Goal: Information Seeking & Learning: Check status

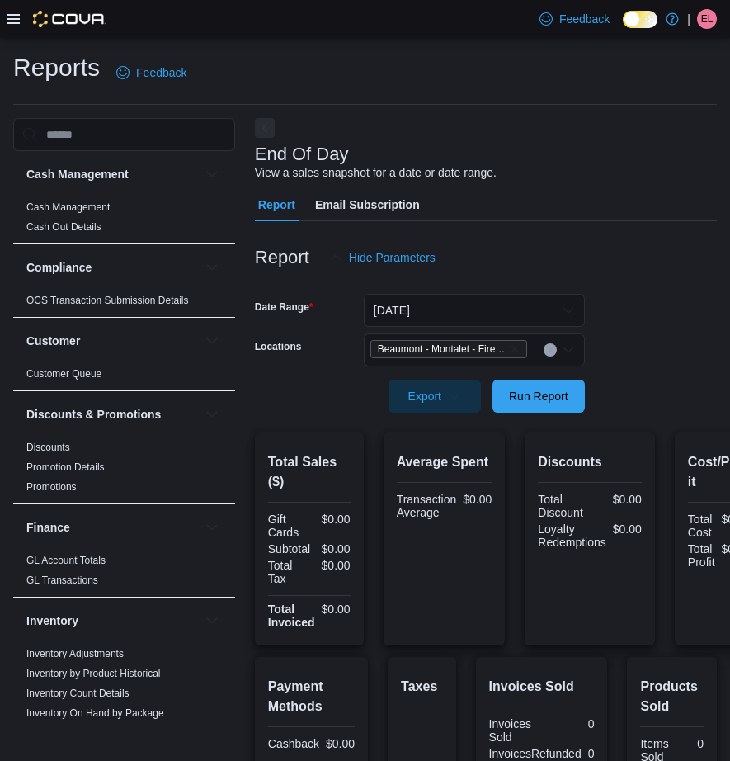
click at [11, 21] on icon at bounding box center [13, 18] width 13 height 13
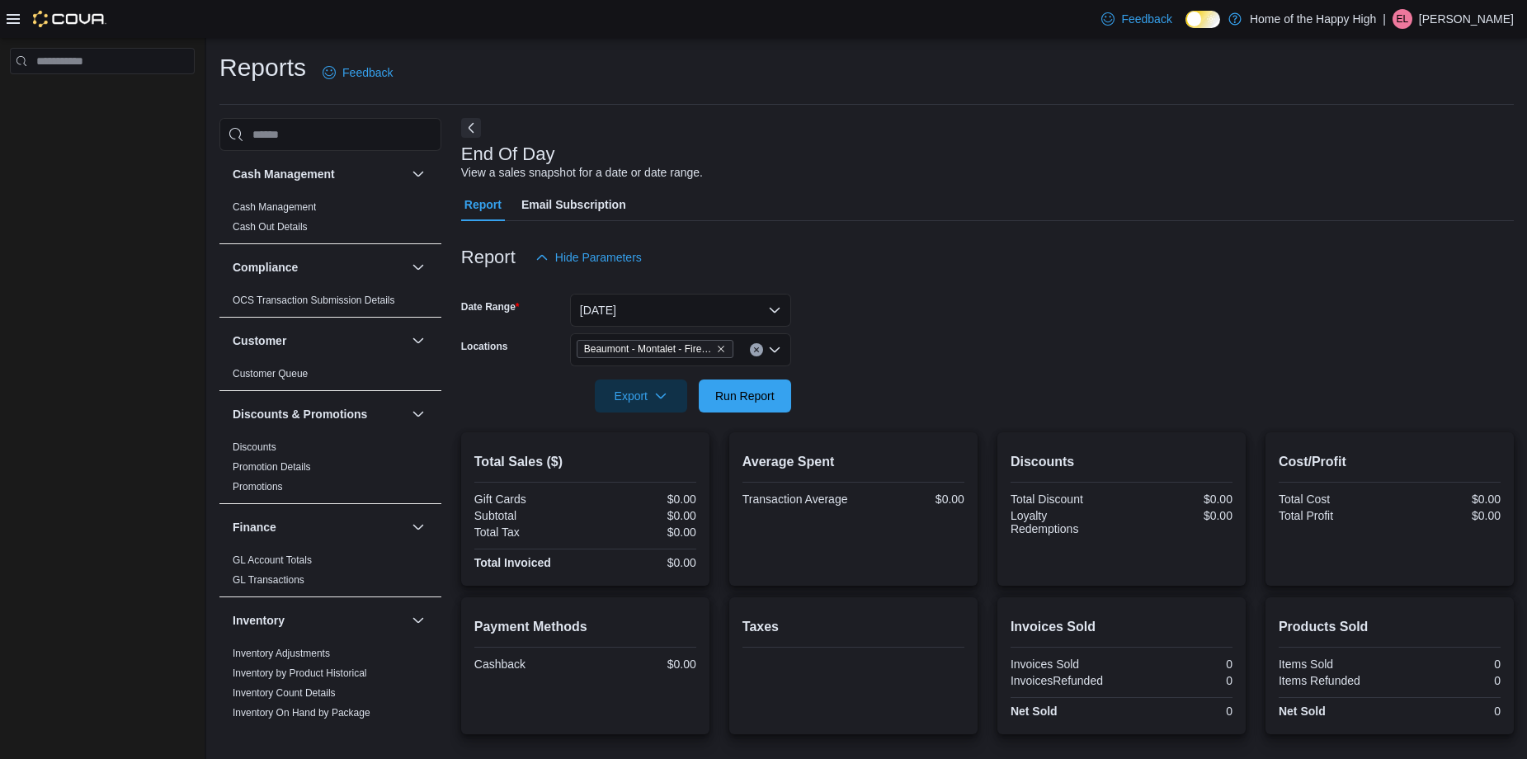
click at [24, 21] on div at bounding box center [57, 19] width 100 height 17
click at [12, 19] on icon at bounding box center [13, 19] width 13 height 10
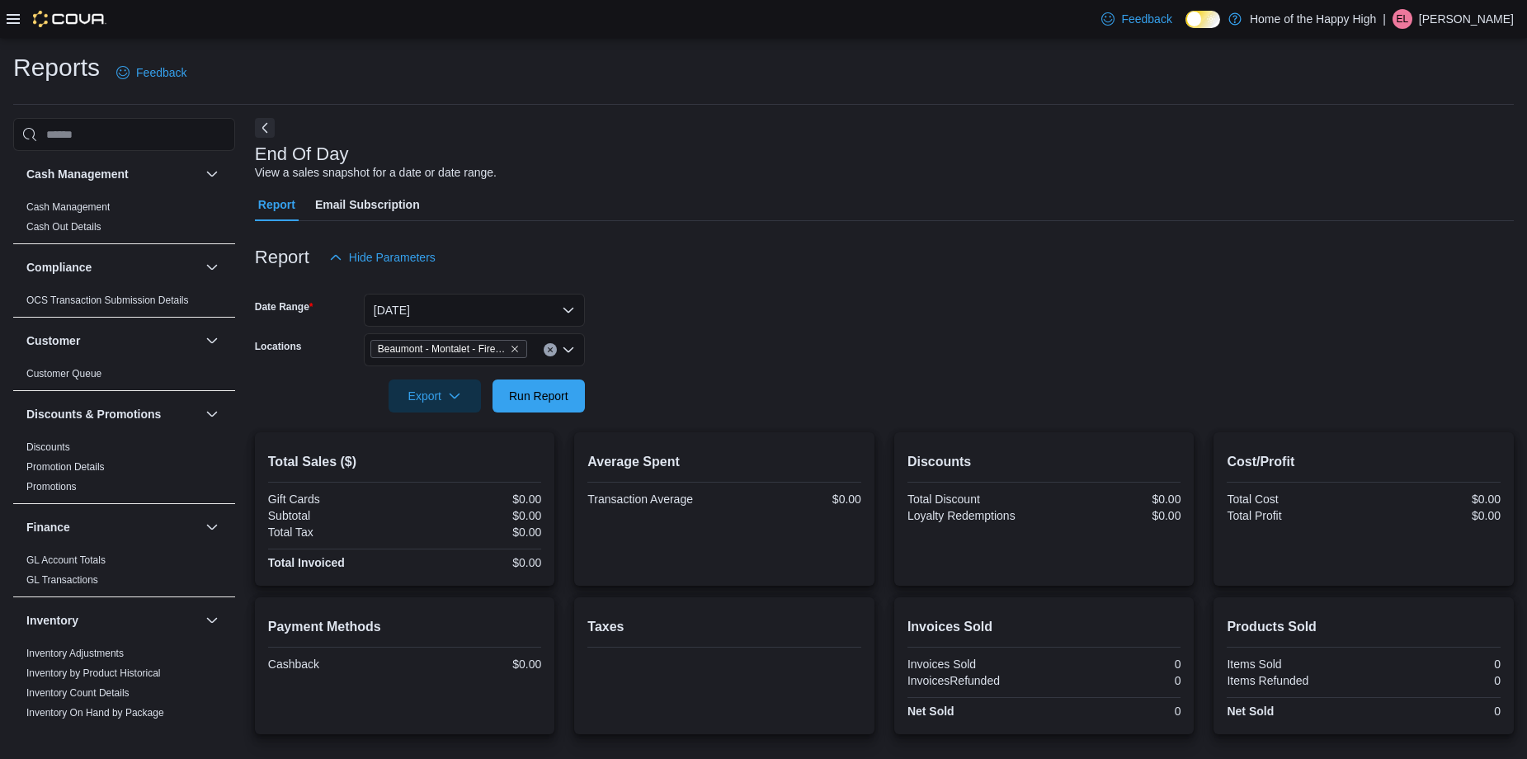
click at [12, 19] on icon at bounding box center [13, 19] width 13 height 10
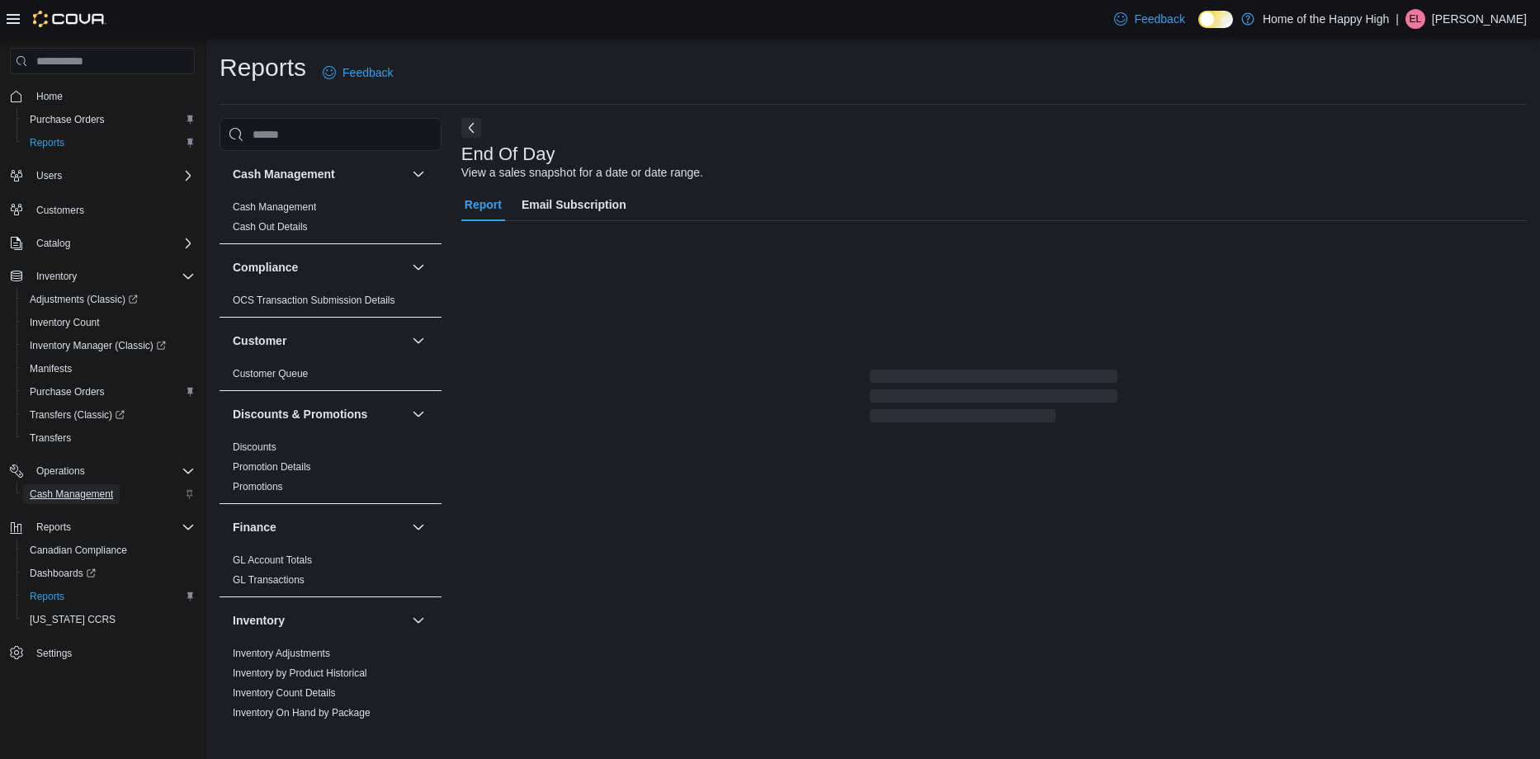
click at [93, 495] on span "Cash Management" at bounding box center [71, 494] width 83 height 13
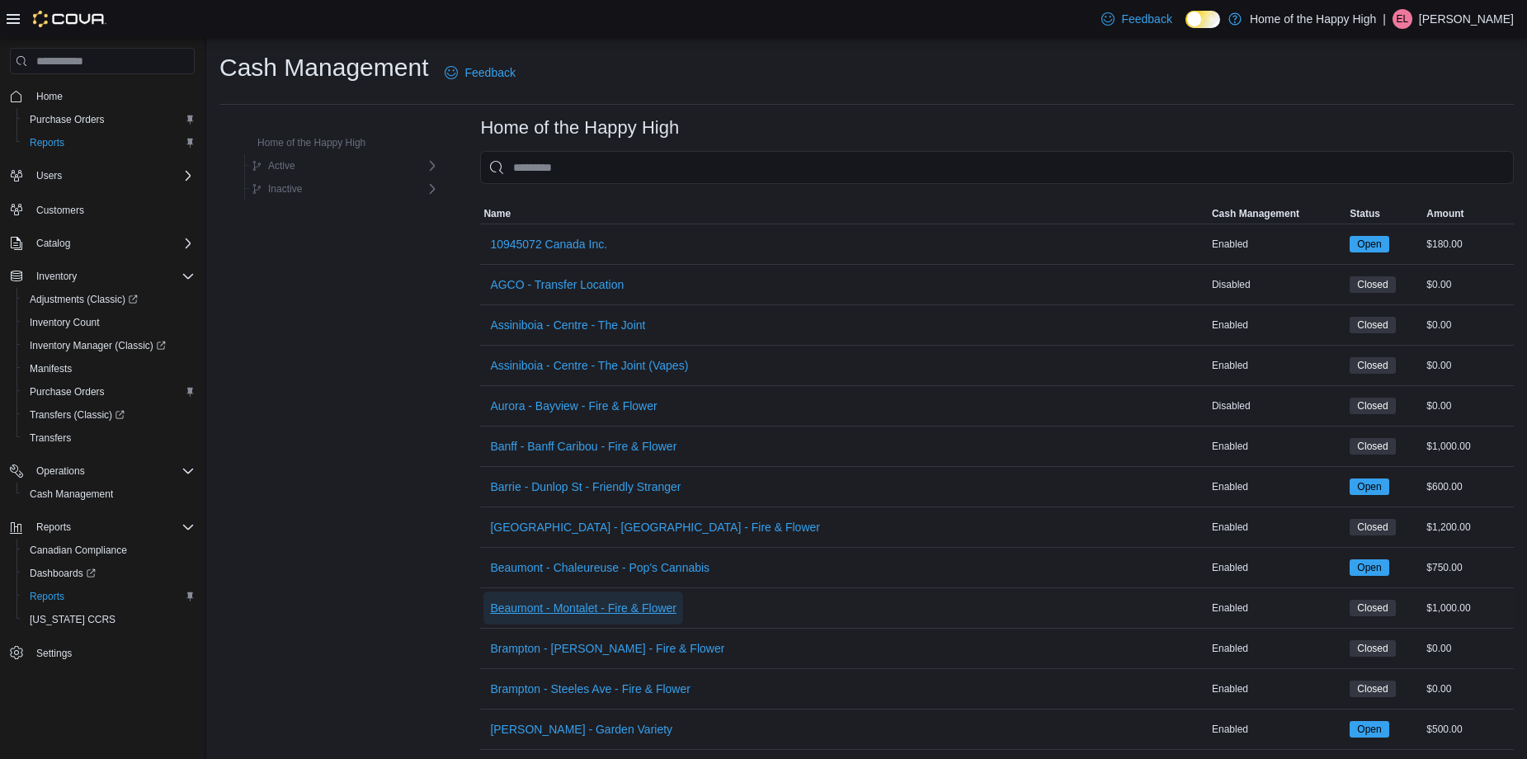
click at [537, 609] on span "Beaumont - Montalet - Fire & Flower" at bounding box center [583, 608] width 186 height 17
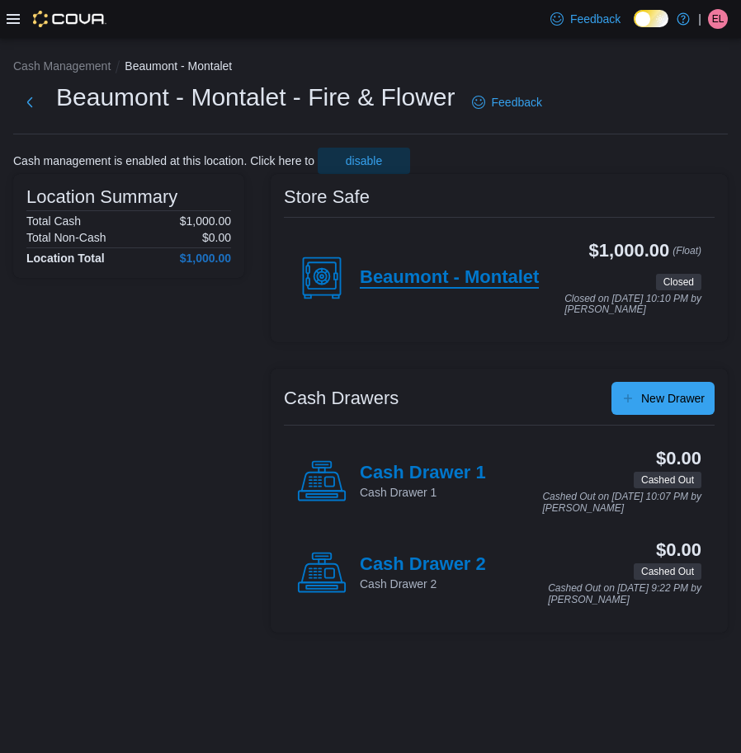
click at [407, 289] on h4 "Beaumont - Montalet" at bounding box center [449, 277] width 179 height 21
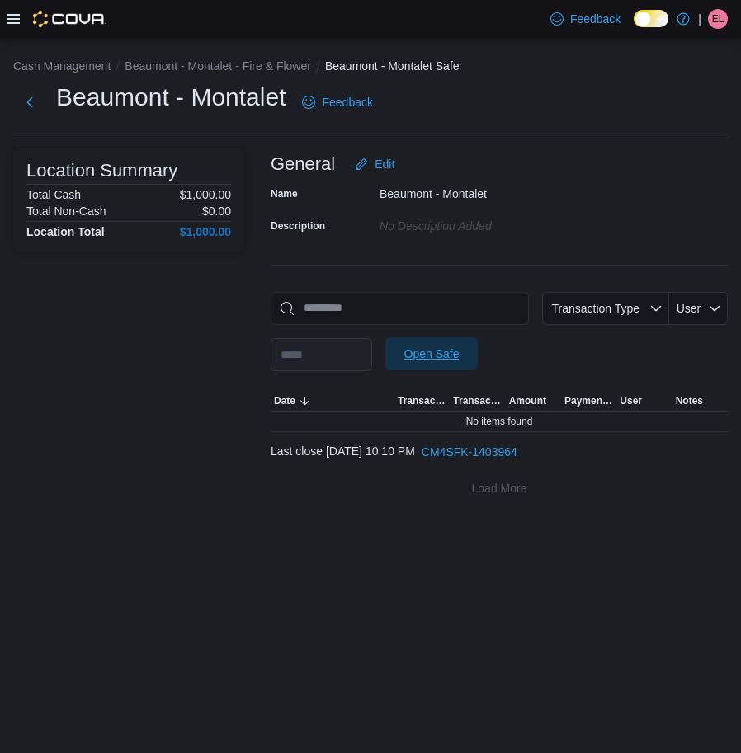
click at [459, 355] on span "Open Safe" at bounding box center [431, 354] width 55 height 17
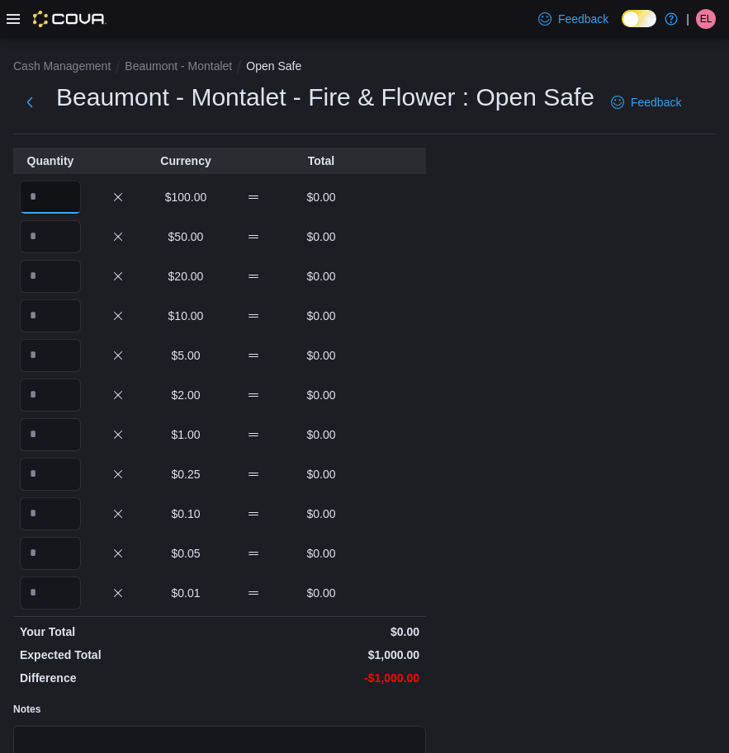
click at [60, 204] on input "Quantity" at bounding box center [50, 197] width 61 height 33
type input "*"
type input "**"
type input "*"
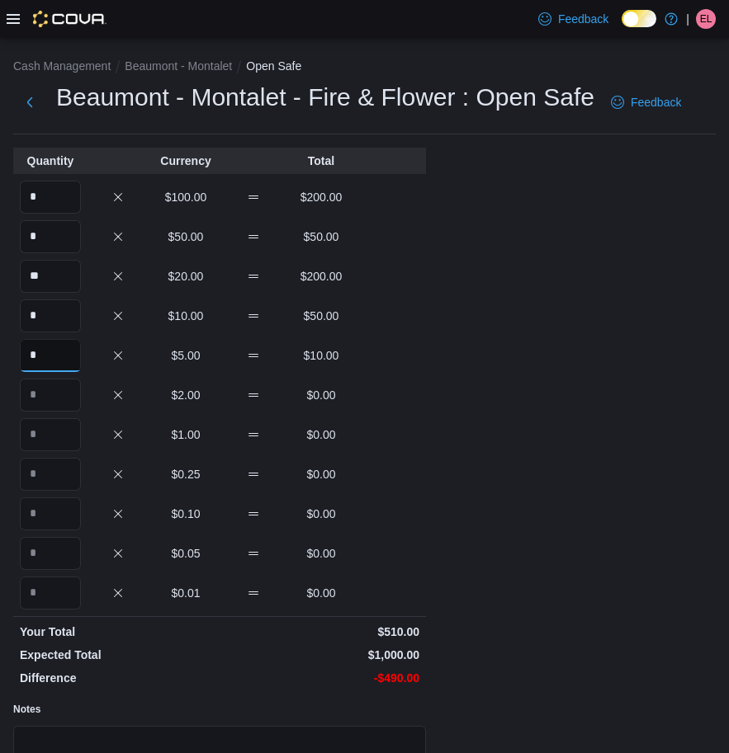
type input "*"
type input "***"
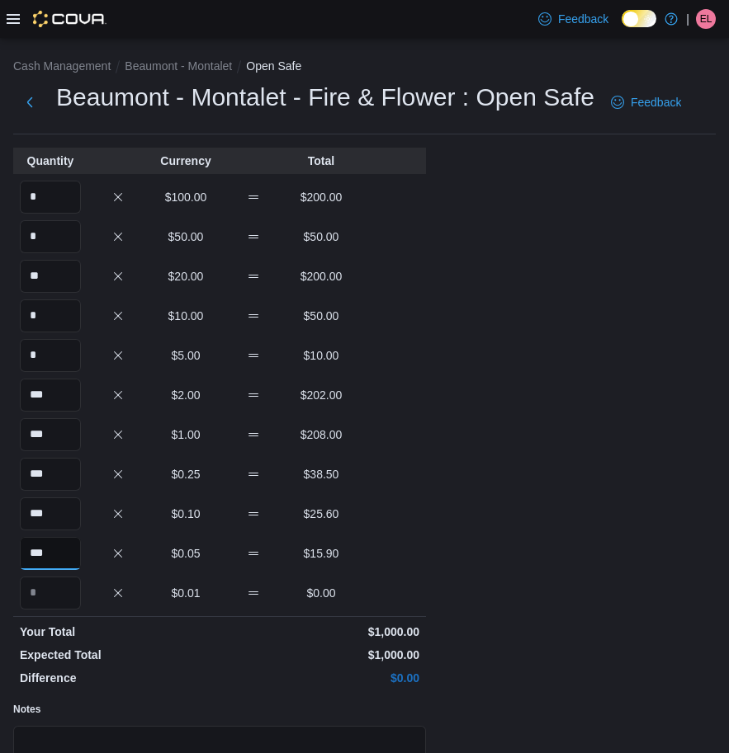
type input "***"
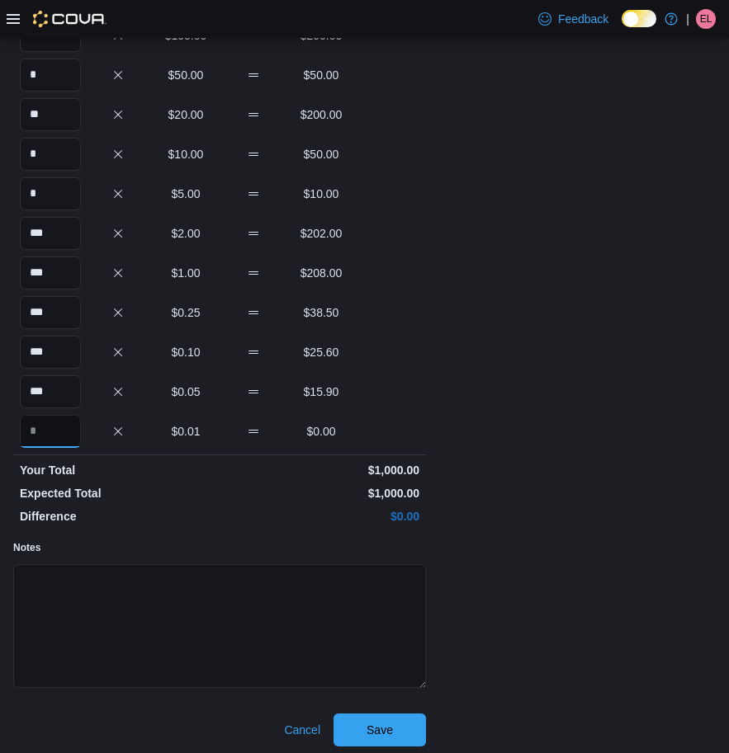
scroll to position [168, 0]
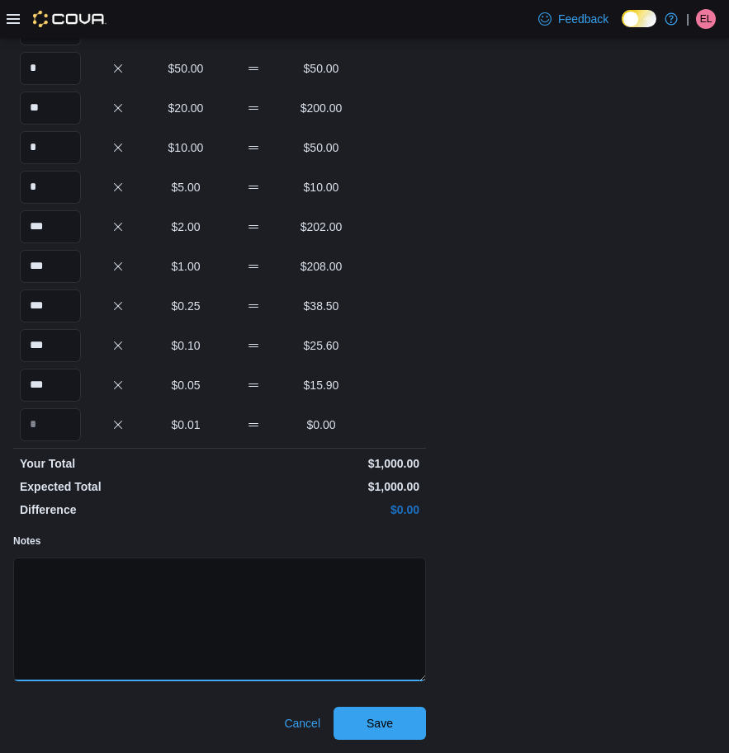
click at [333, 616] on textarea "Notes" at bounding box center [219, 620] width 413 height 124
click at [393, 728] on span "Save" at bounding box center [379, 722] width 73 height 33
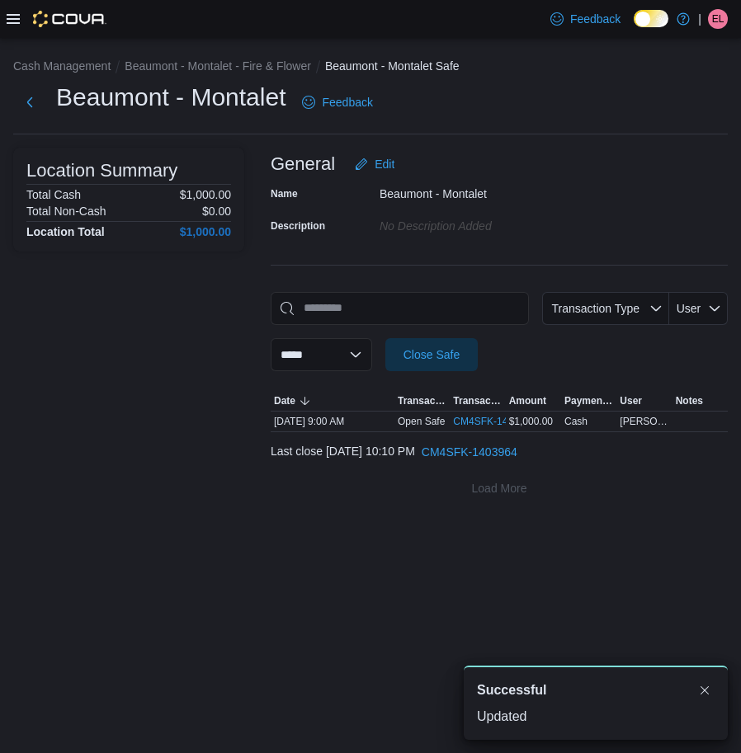
click at [212, 58] on li "Beaumont - Montalet - Fire & Flower" at bounding box center [225, 66] width 201 height 17
click at [213, 65] on button "Beaumont - Montalet - Fire & Flower" at bounding box center [218, 65] width 186 height 13
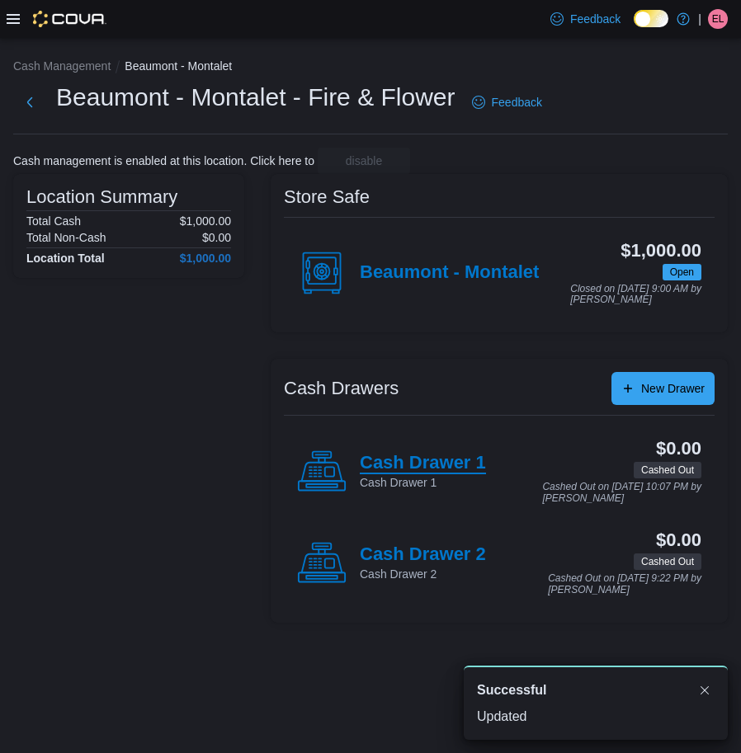
click at [427, 468] on h4 "Cash Drawer 1" at bounding box center [423, 463] width 126 height 21
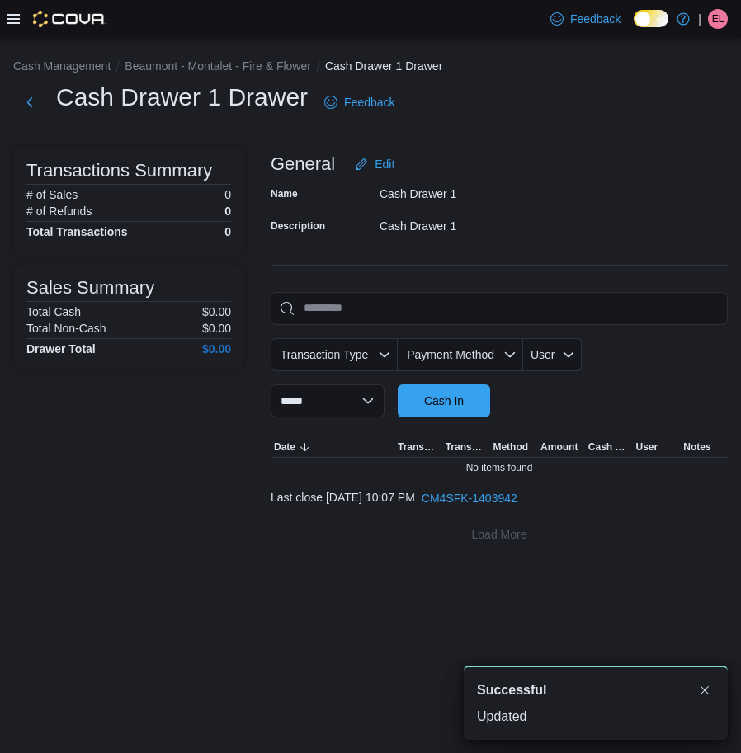
click at [468, 381] on div "**********" at bounding box center [499, 354] width 457 height 125
click at [468, 387] on span "Cash In" at bounding box center [444, 400] width 73 height 33
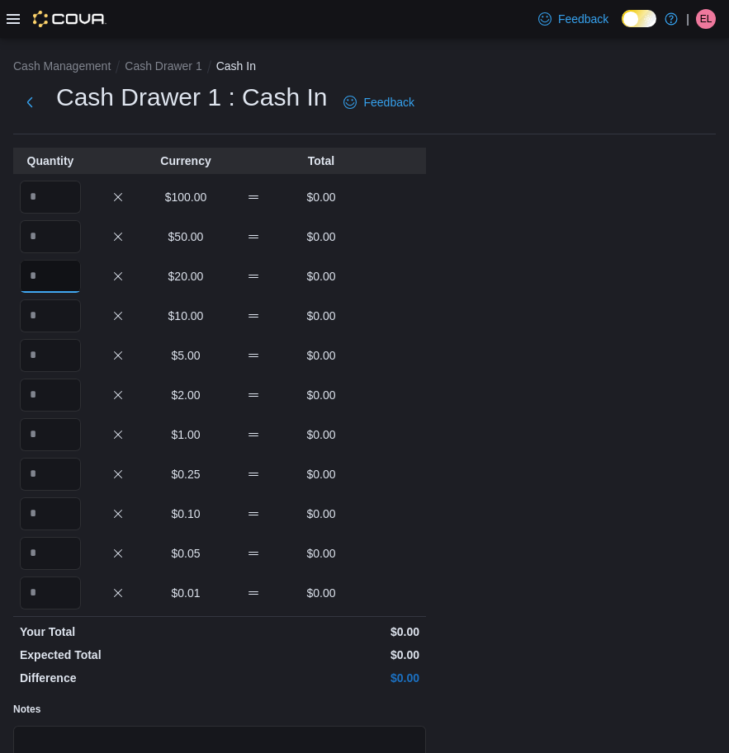
click at [54, 282] on input "Quantity" at bounding box center [50, 276] width 61 height 33
type input "*"
type input "**"
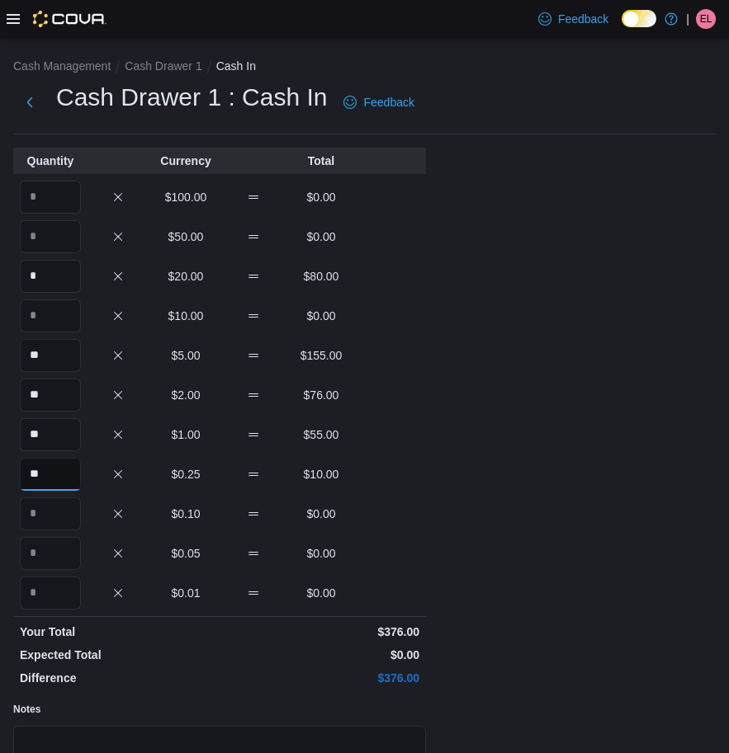
type input "**"
drag, startPoint x: 54, startPoint y: 358, endPoint x: -26, endPoint y: 363, distance: 81.0
click at [0, 363] on html "Feedback Dark Mode Home of the Happy High | EL Emily Landry Cash Management Cas…" at bounding box center [364, 376] width 729 height 753
click at [58, 270] on input "*" at bounding box center [50, 276] width 61 height 33
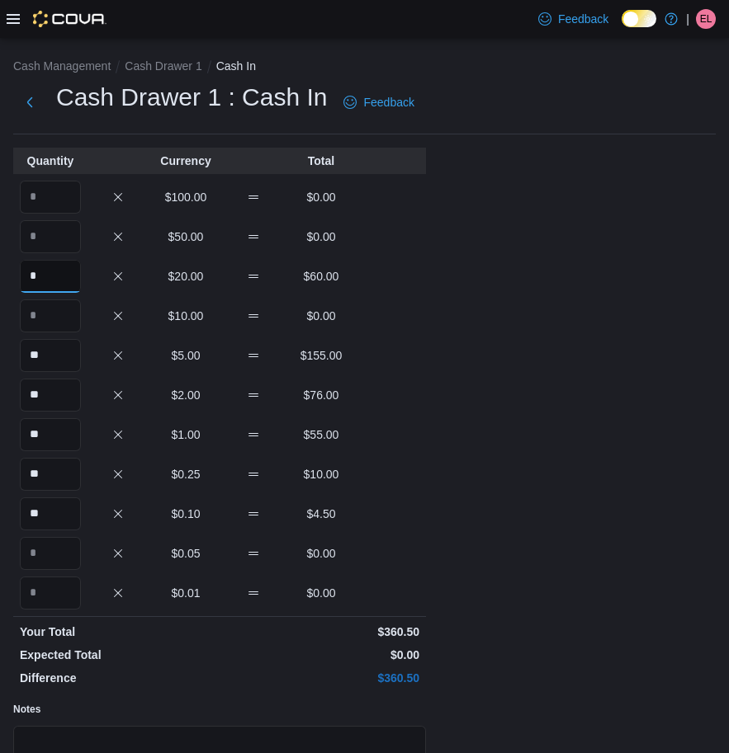
type input "*"
type input "**"
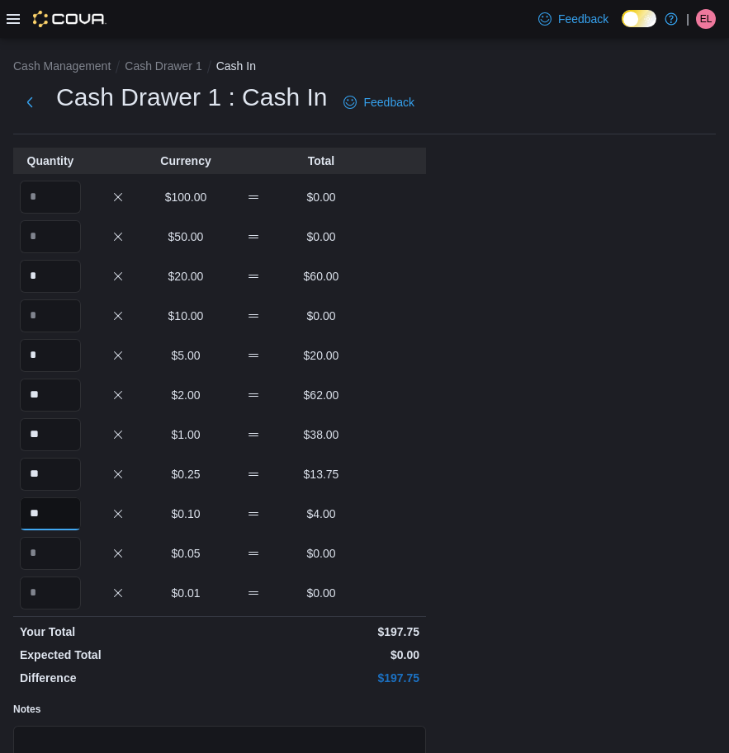
type input "**"
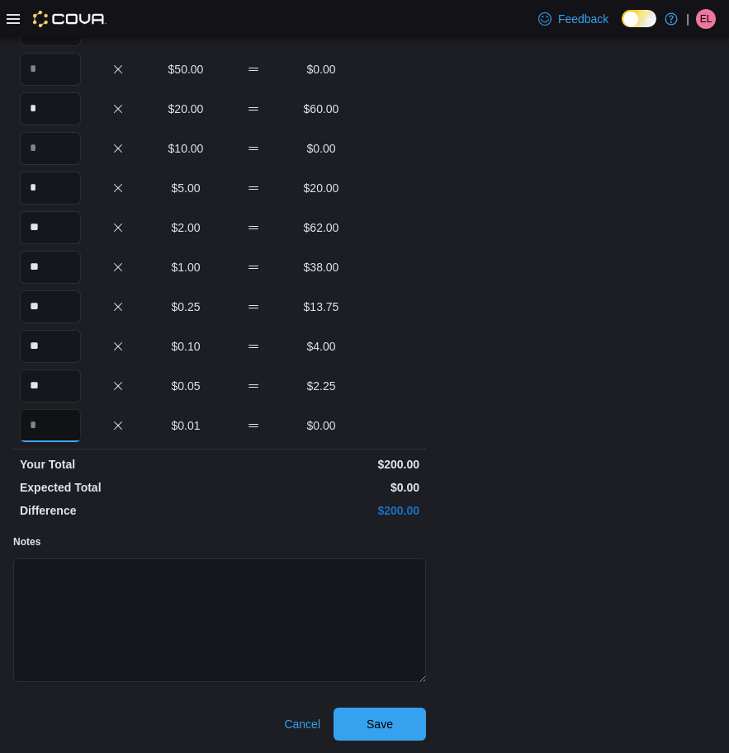
scroll to position [168, 0]
click at [374, 736] on span "Save" at bounding box center [379, 722] width 73 height 33
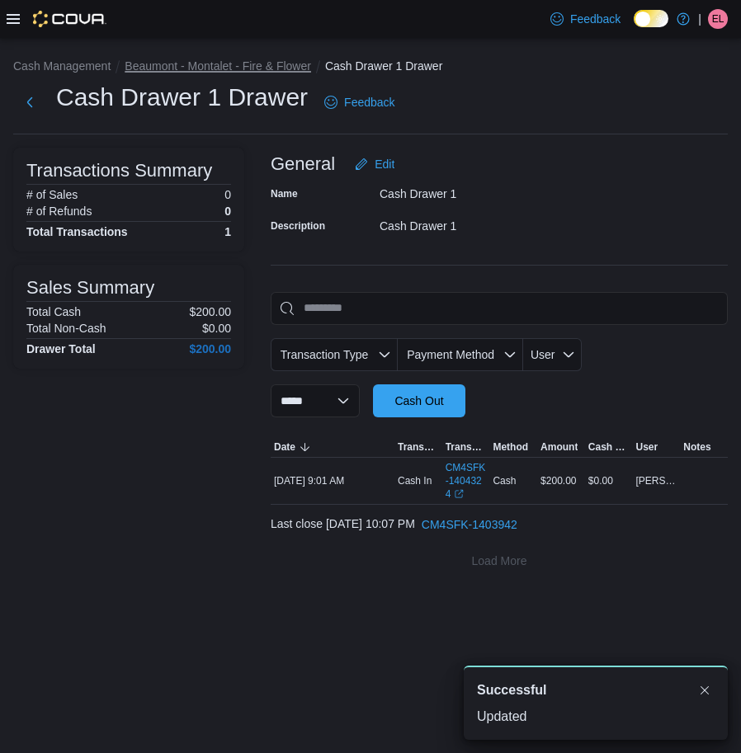
click at [257, 68] on button "Beaumont - Montalet - Fire & Flower" at bounding box center [218, 65] width 186 height 13
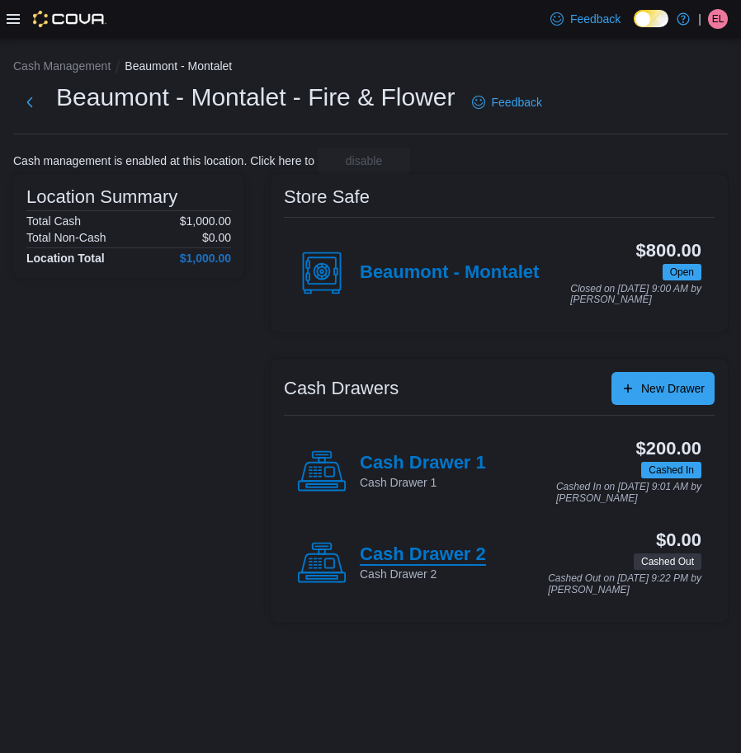
click at [384, 563] on h4 "Cash Drawer 2" at bounding box center [423, 555] width 126 height 21
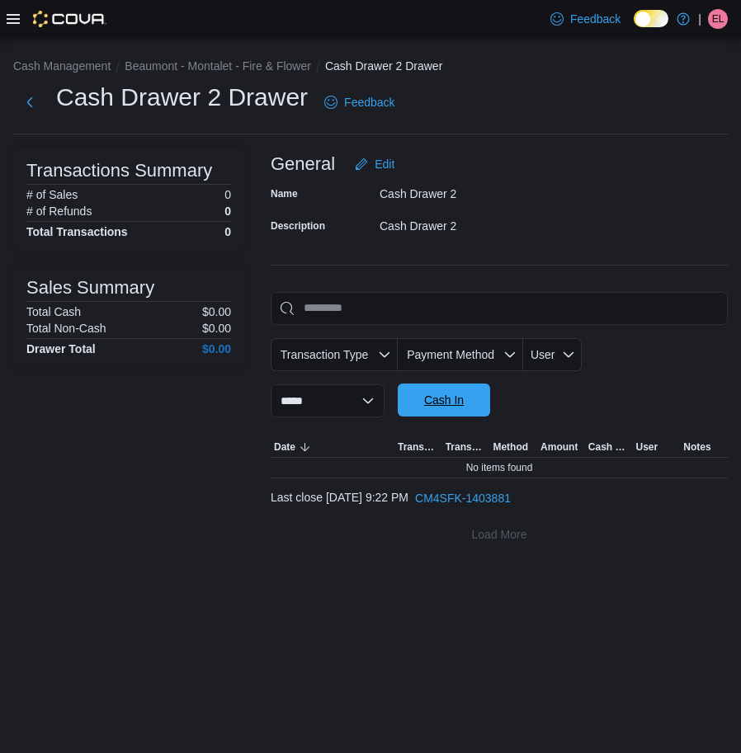
click at [478, 412] on span "Cash In" at bounding box center [444, 400] width 73 height 33
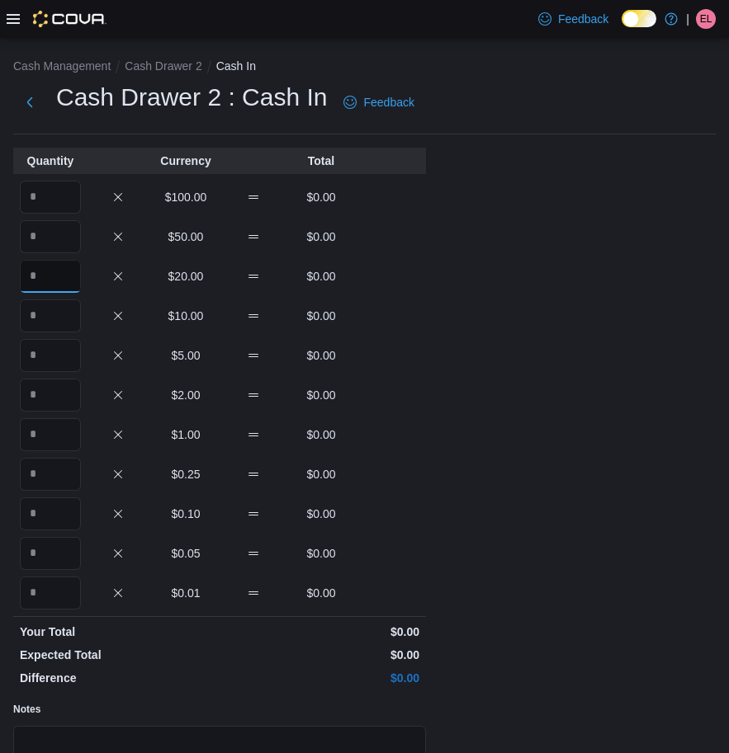
click at [39, 270] on input "Quantity" at bounding box center [50, 276] width 61 height 33
type input "*"
type input "**"
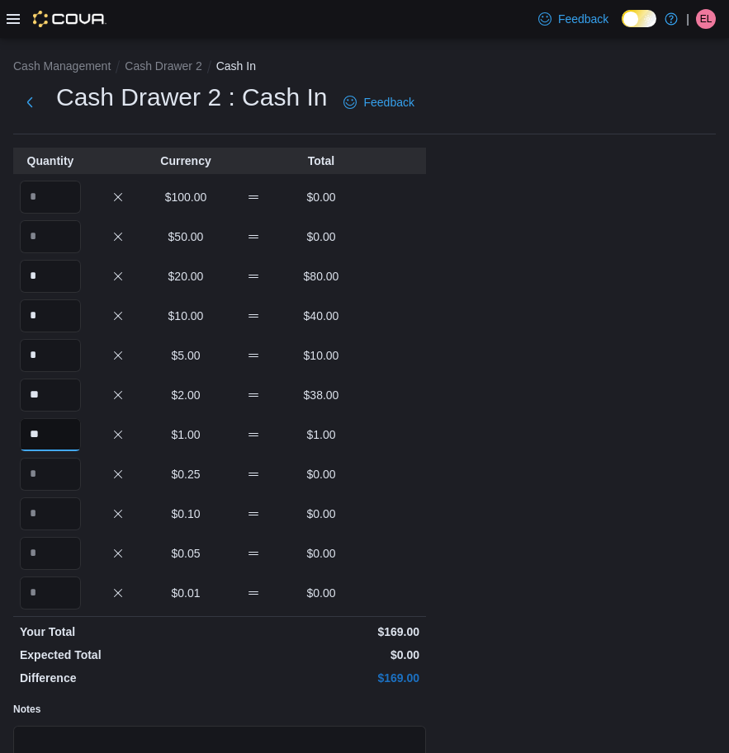
type input "**"
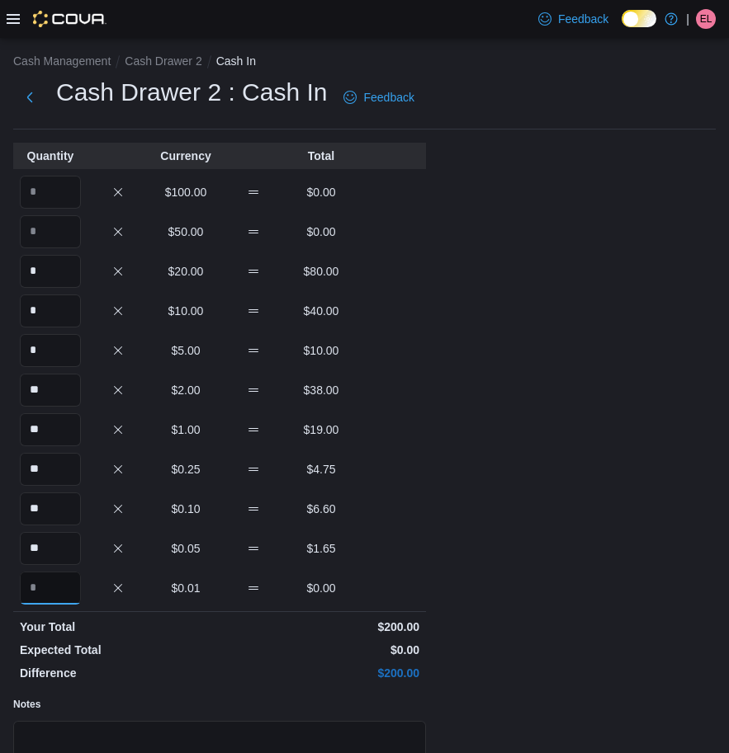
scroll to position [168, 0]
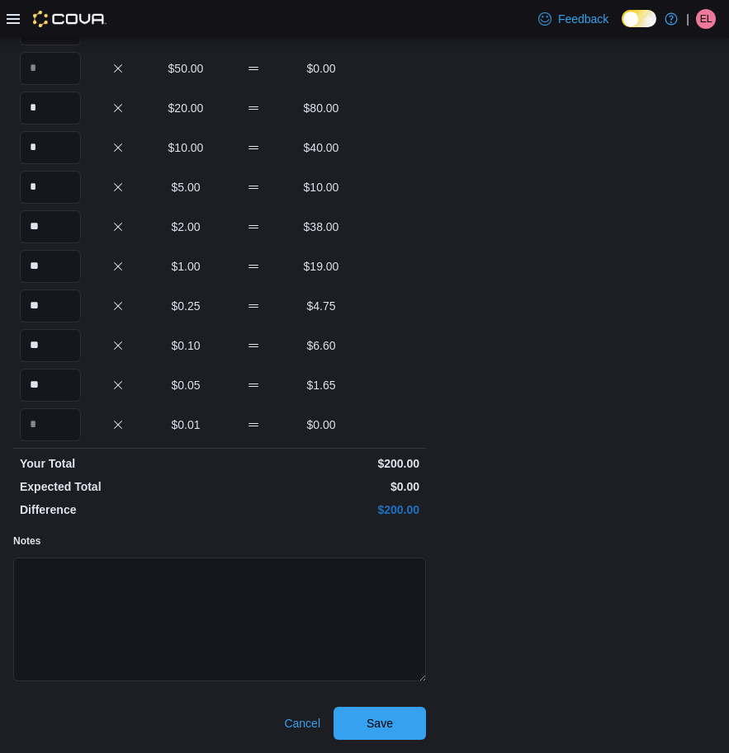
click at [399, 741] on div "Cash Management Cash Drawer 2 Cash In Cash Drawer 2 : Cash In Feedback Quantity…" at bounding box center [364, 312] width 729 height 884
click at [403, 724] on span "Save" at bounding box center [379, 722] width 73 height 33
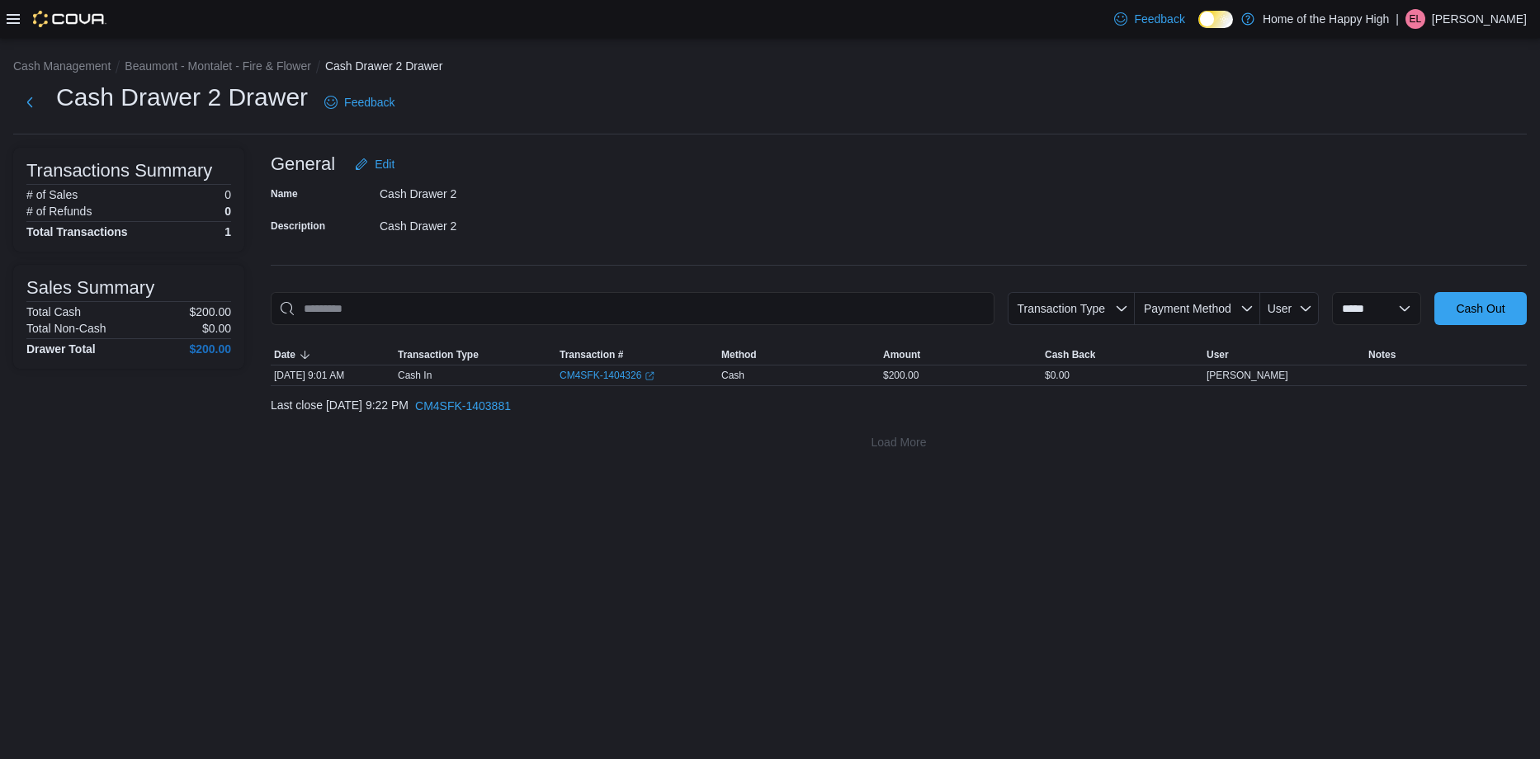
click at [21, 17] on div at bounding box center [57, 19] width 100 height 17
click at [17, 17] on icon at bounding box center [13, 18] width 13 height 13
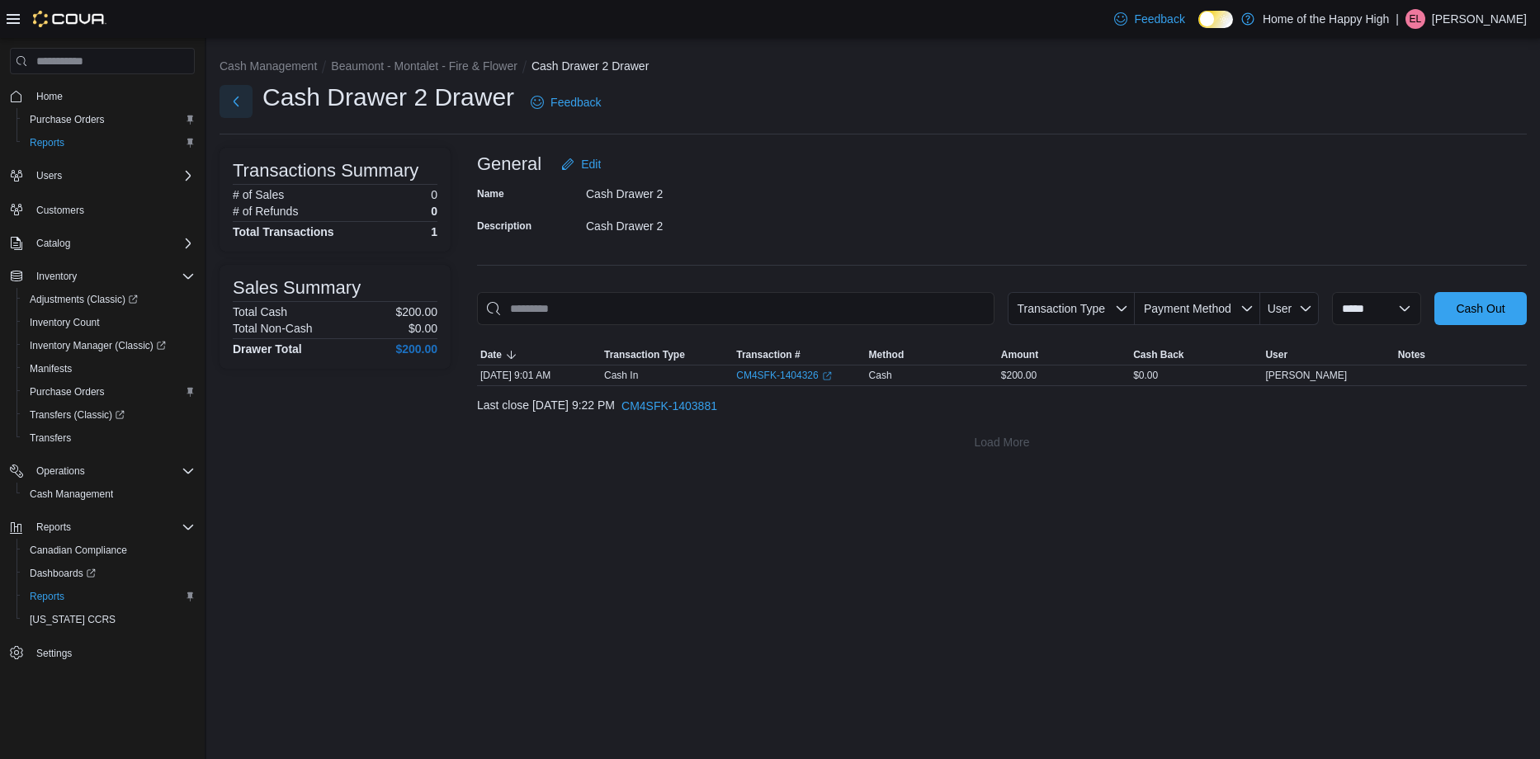
click at [230, 99] on button "Next" at bounding box center [235, 101] width 33 height 33
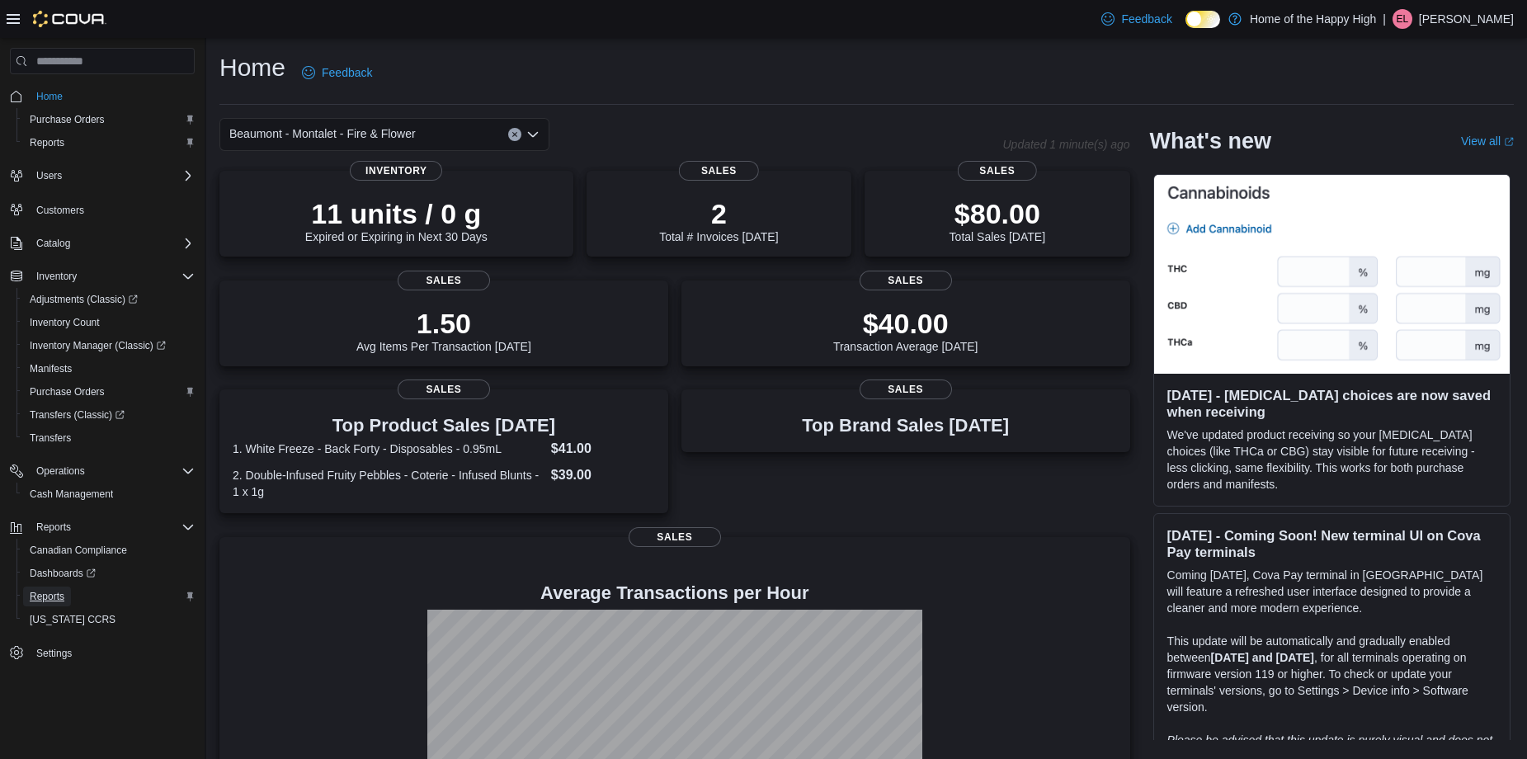
click at [43, 588] on span "Reports" at bounding box center [47, 597] width 35 height 20
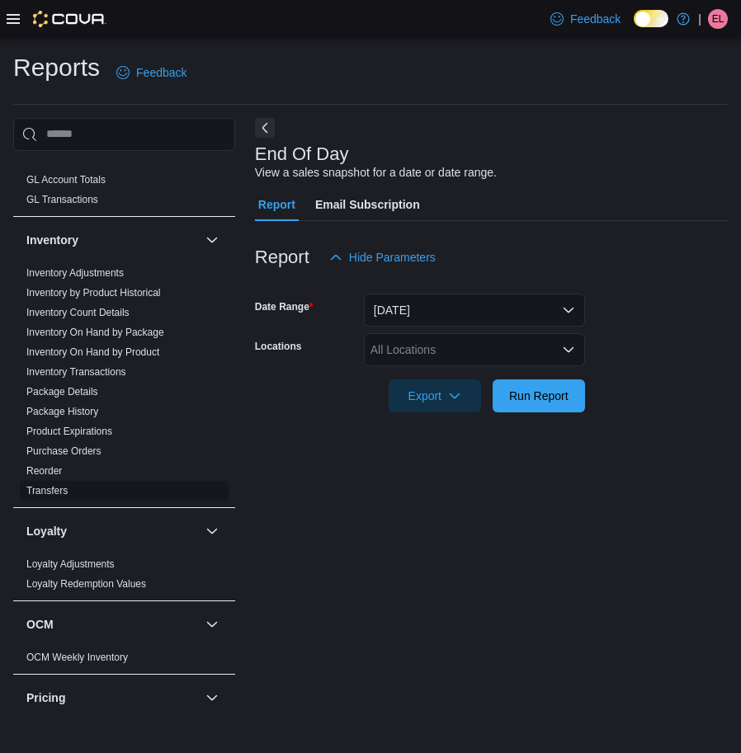
scroll to position [413, 0]
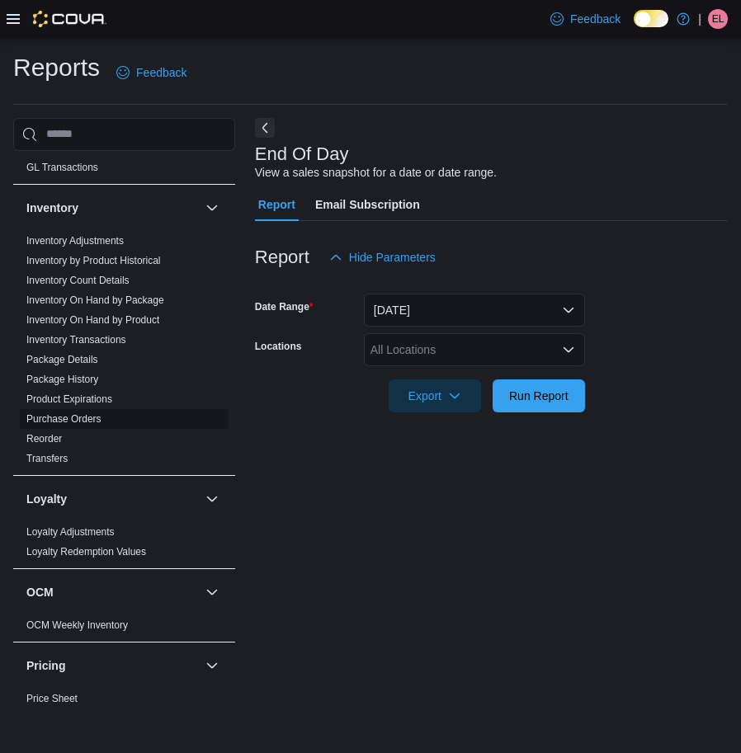
click at [91, 409] on span "Purchase Orders" at bounding box center [124, 419] width 209 height 20
click at [87, 419] on link "Purchase Orders" at bounding box center [63, 419] width 75 height 12
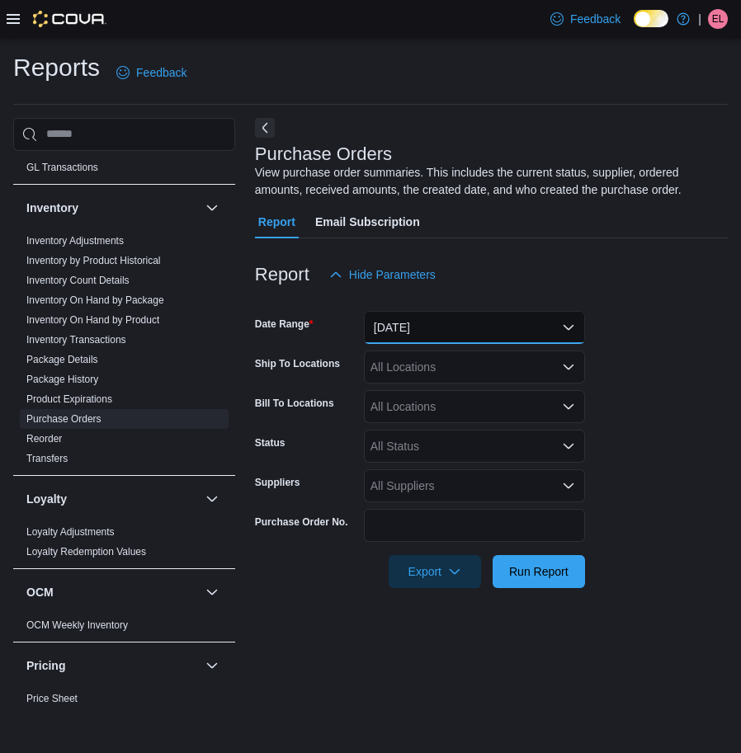
click at [408, 316] on button "[DATE]" at bounding box center [474, 327] width 221 height 33
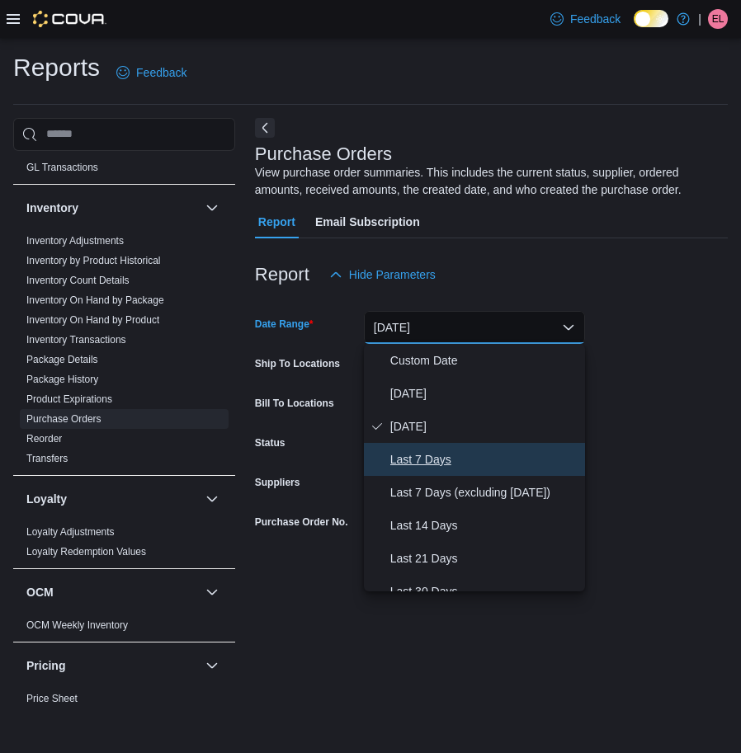
click at [442, 460] on span "Last 7 Days" at bounding box center [484, 460] width 188 height 20
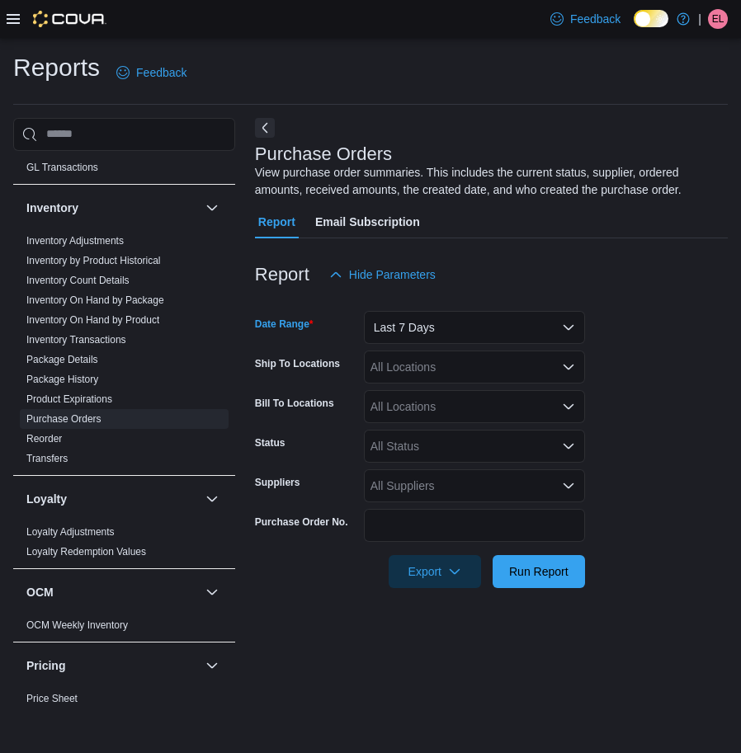
click at [417, 373] on div "All Locations" at bounding box center [474, 367] width 221 height 33
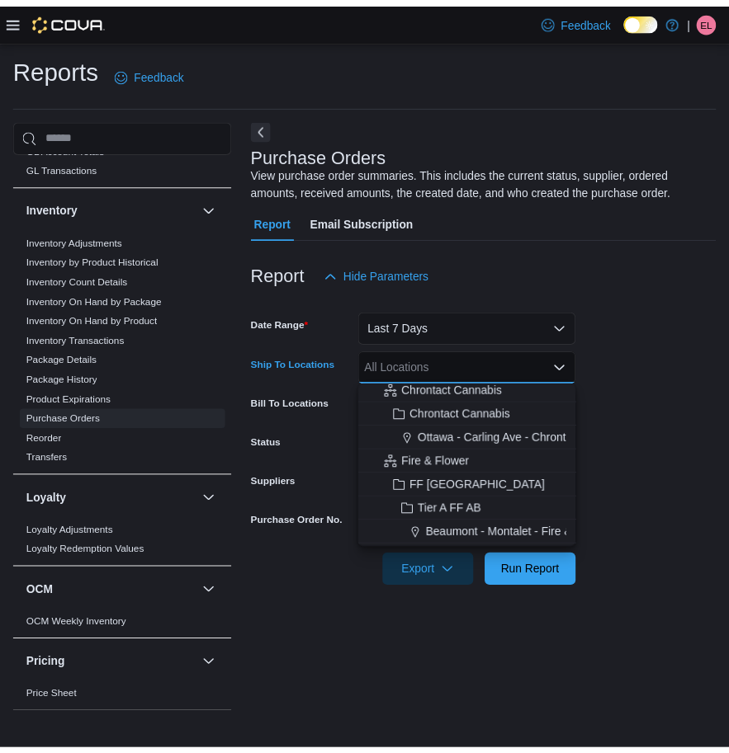
scroll to position [83, 0]
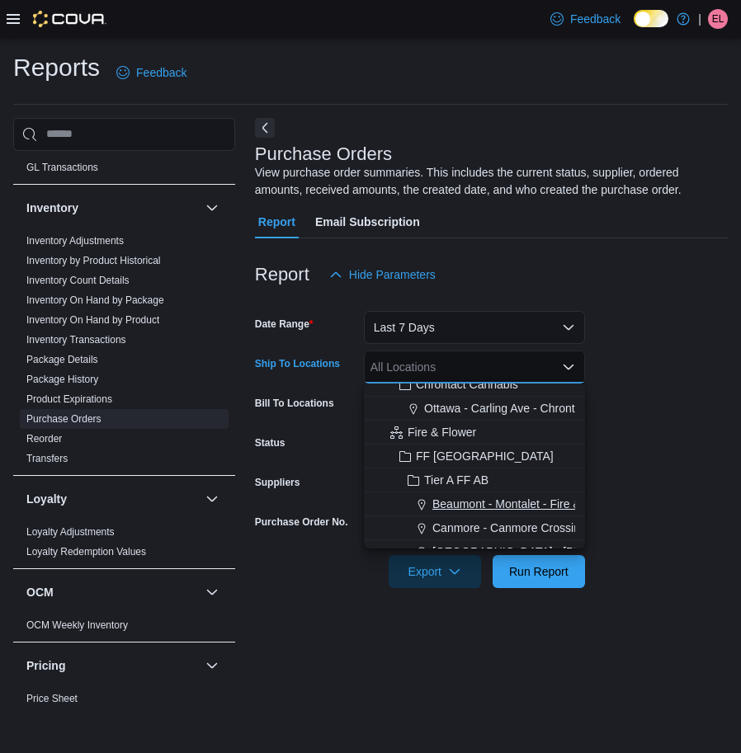
click at [466, 498] on span "Beaumont - Montalet - Fire & Flower" at bounding box center [525, 504] width 186 height 17
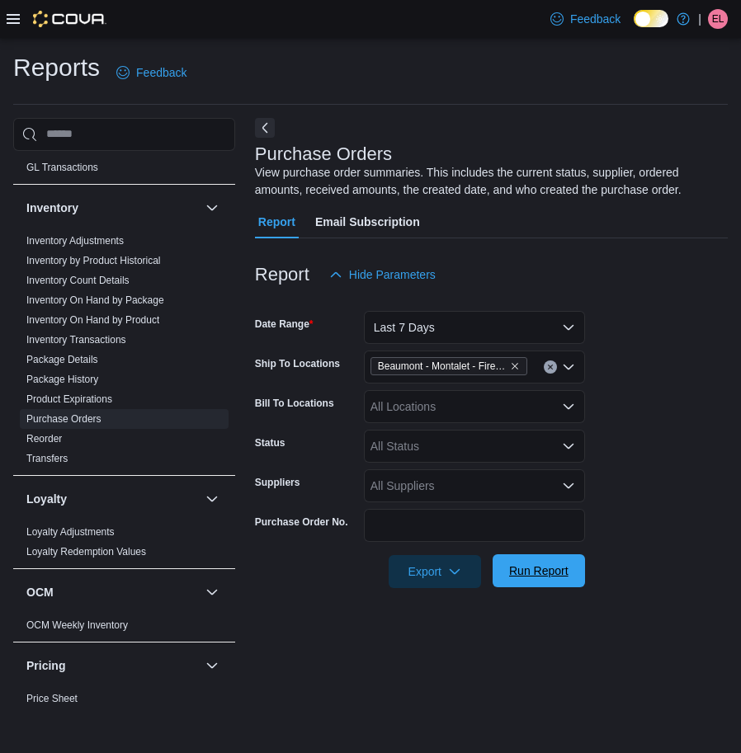
click at [540, 581] on span "Run Report" at bounding box center [539, 570] width 73 height 33
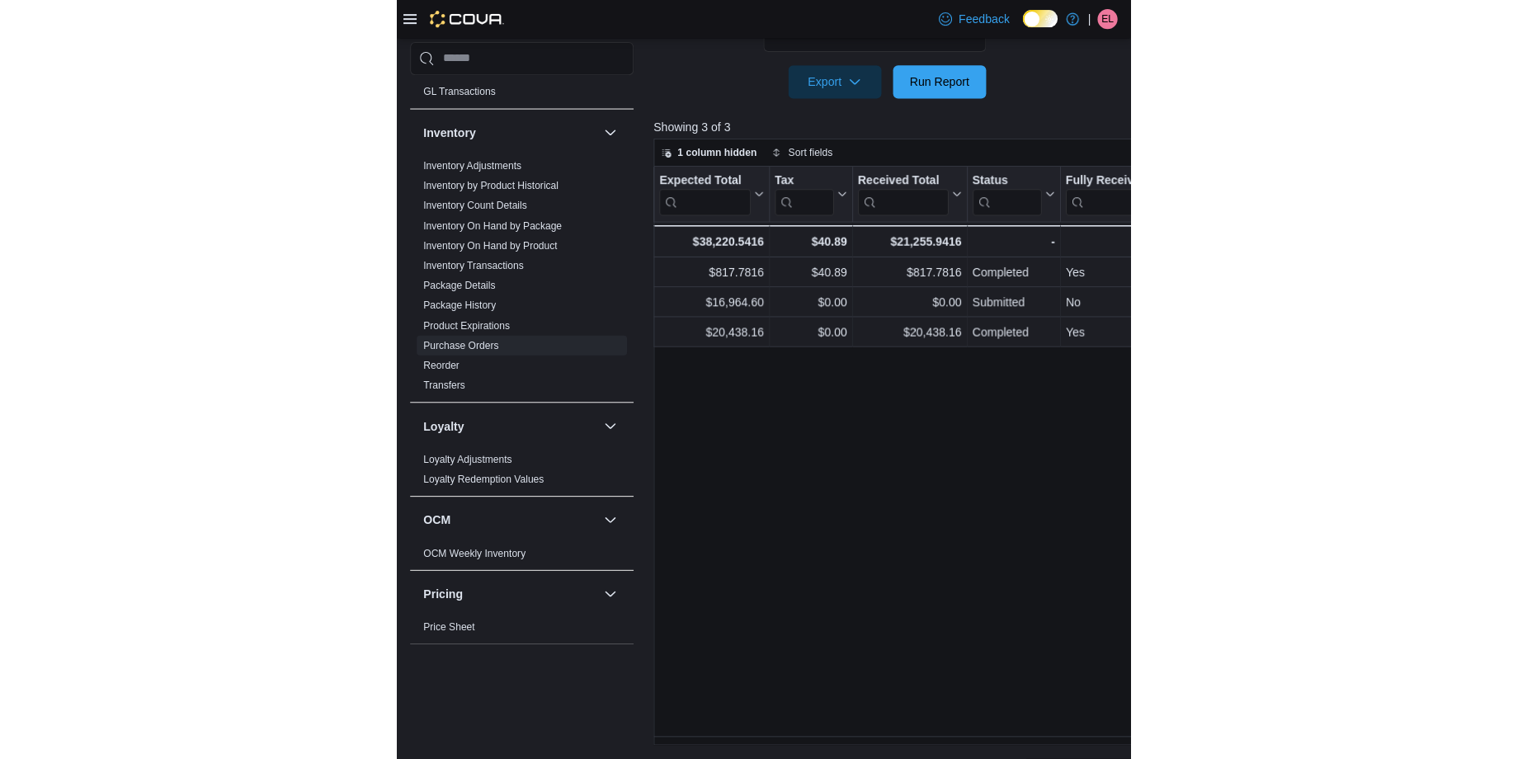
scroll to position [472, 0]
